Goal: Information Seeking & Learning: Understand process/instructions

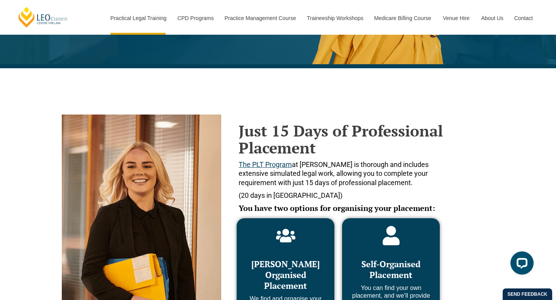
scroll to position [263, 0]
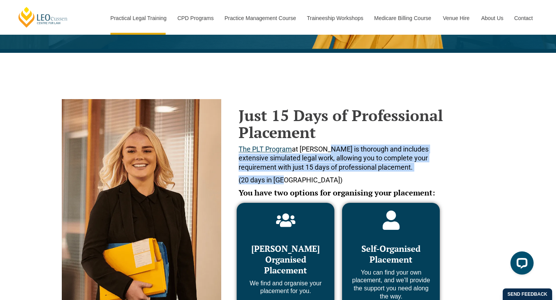
drag, startPoint x: 324, startPoint y: 152, endPoint x: 335, endPoint y: 181, distance: 31.1
click at [335, 181] on div "Just 15 Days of Professional Placement The PLT Program at Leo Cussen is thoroug…" at bounding box center [343, 158] width 209 height 102
click at [335, 181] on p "(20 days in WA)" at bounding box center [343, 180] width 209 height 9
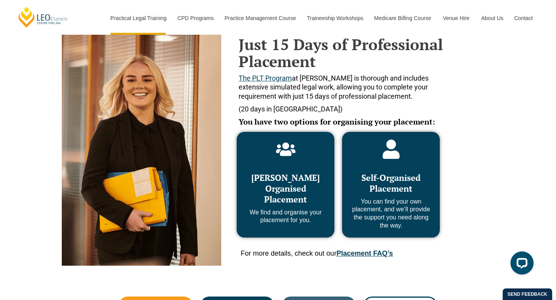
scroll to position [335, 0]
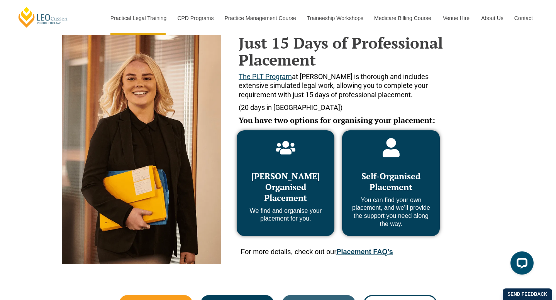
click at [318, 186] on h3 "Leo Cussen Organised Placement" at bounding box center [285, 187] width 82 height 32
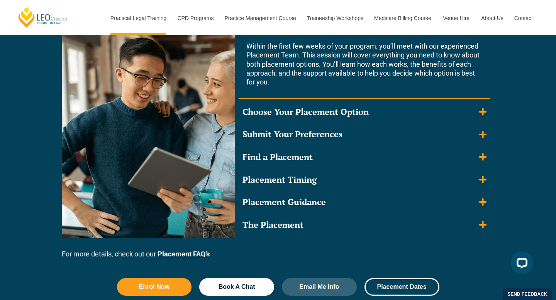
scroll to position [756, 0]
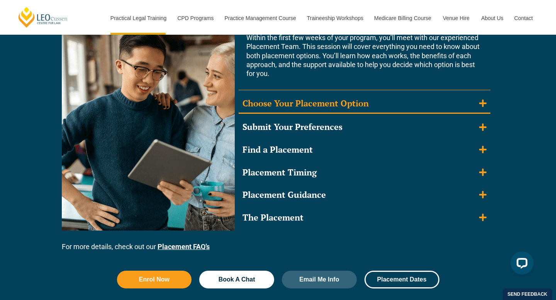
click at [459, 108] on summary "Choose Your Placement Option" at bounding box center [365, 104] width 252 height 20
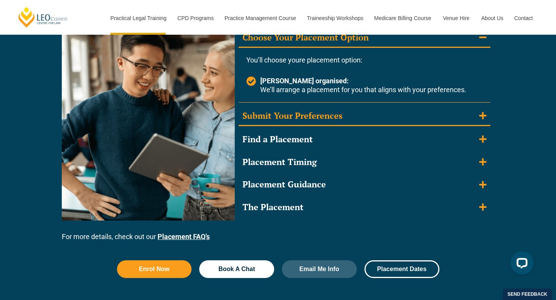
click at [459, 113] on summary "Submit Your Preferences" at bounding box center [365, 117] width 252 height 20
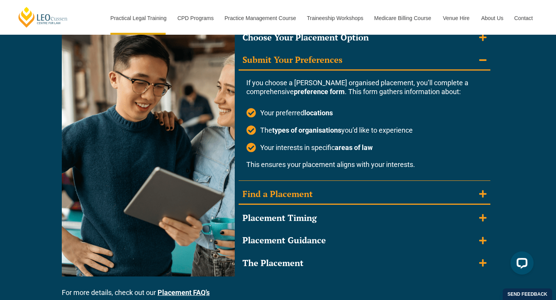
click at [459, 193] on summary "Find a Placement" at bounding box center [365, 195] width 252 height 20
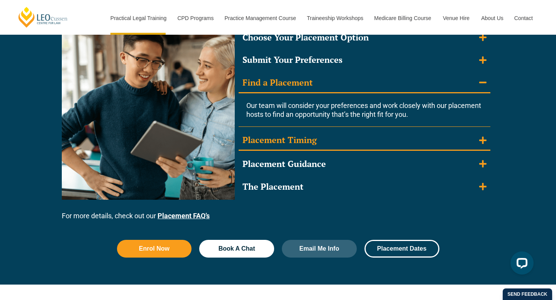
click at [430, 137] on summary "Placement Timing" at bounding box center [365, 141] width 252 height 20
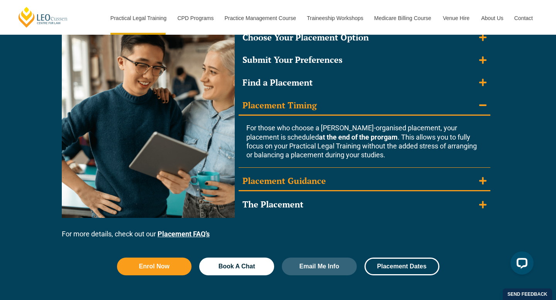
click at [444, 188] on summary "Placement Guidance" at bounding box center [365, 182] width 252 height 20
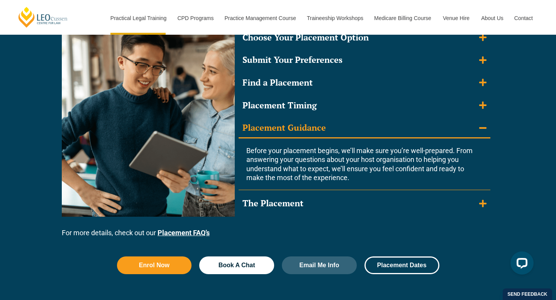
click at [444, 193] on div "Meet the Placement Team Within the first few weeks of your program, you’ll meet…" at bounding box center [365, 109] width 252 height 208
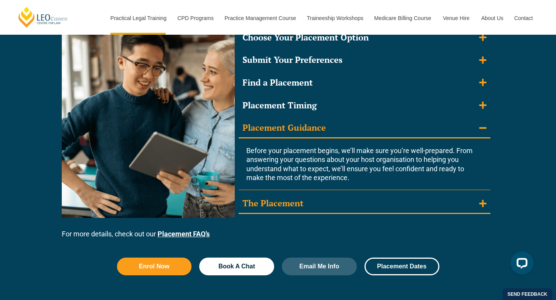
click at [444, 206] on summary "The Placement" at bounding box center [365, 204] width 252 height 20
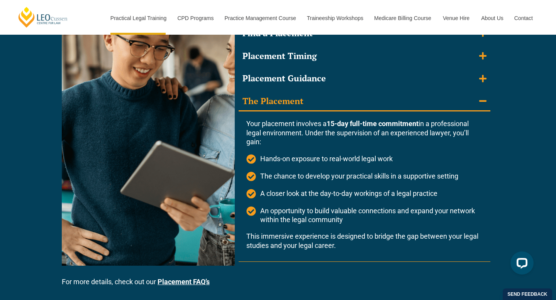
scroll to position [805, 0]
